Goal: Check status: Check status

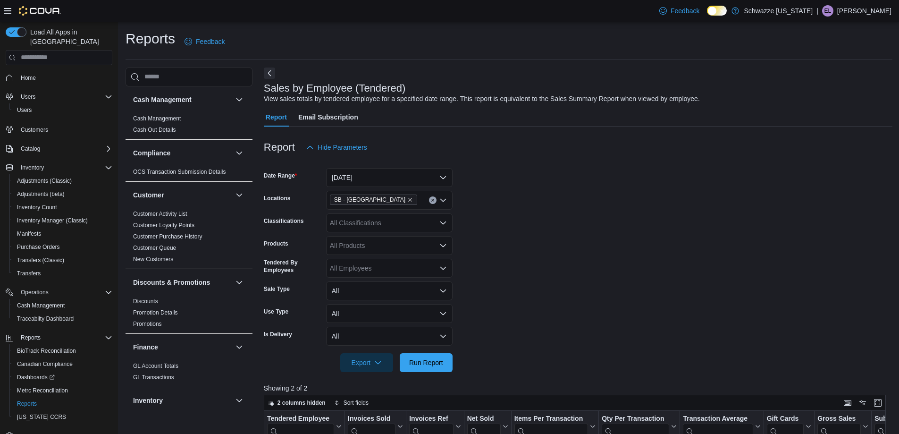
scroll to position [142, 0]
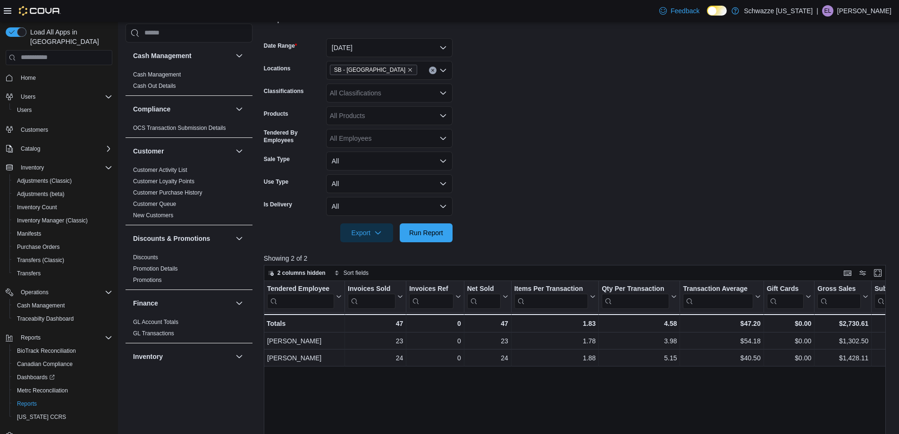
scroll to position [142, 0]
